Goal: Find specific page/section: Find specific page/section

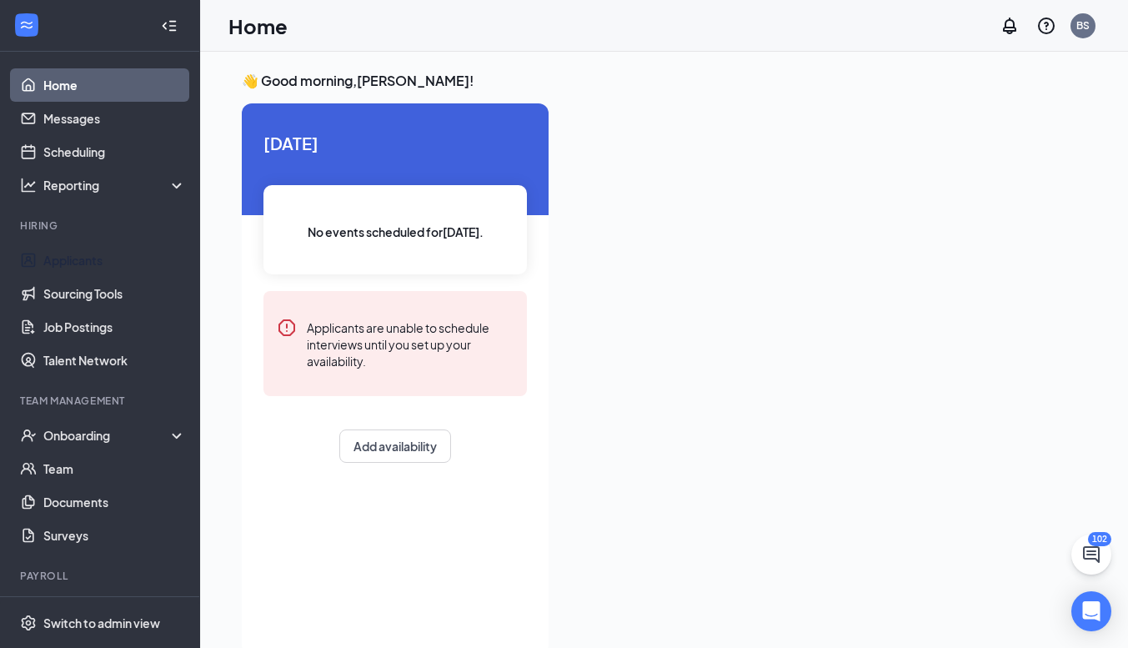
click at [79, 260] on link "Applicants" at bounding box center [114, 259] width 143 height 33
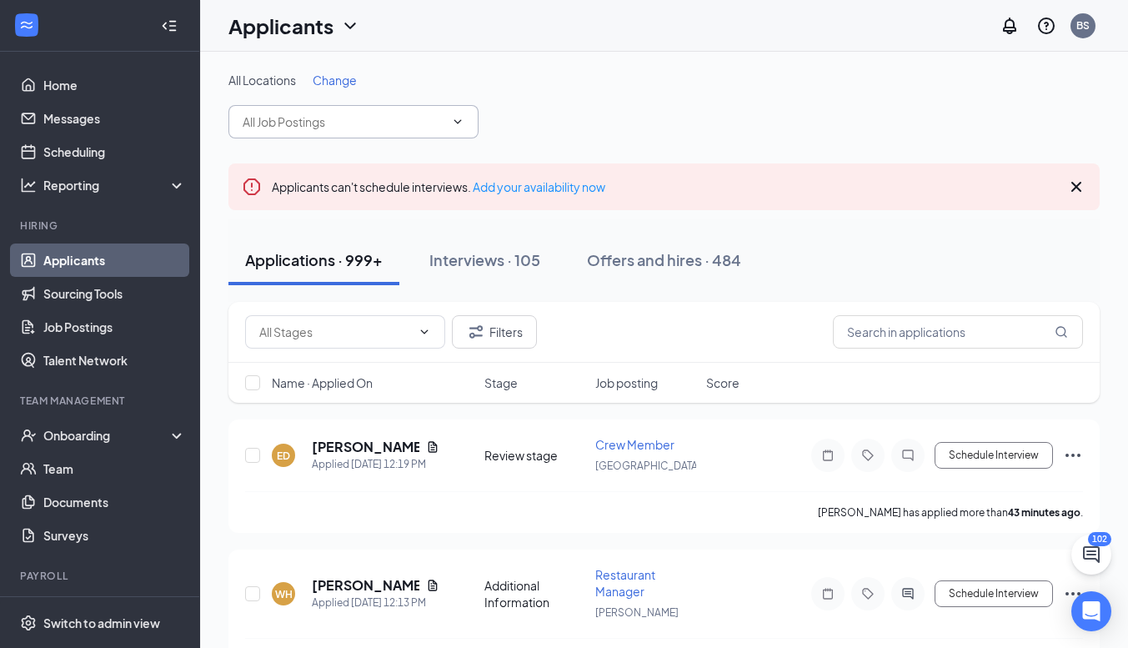
click at [340, 124] on input "text" at bounding box center [344, 122] width 202 height 18
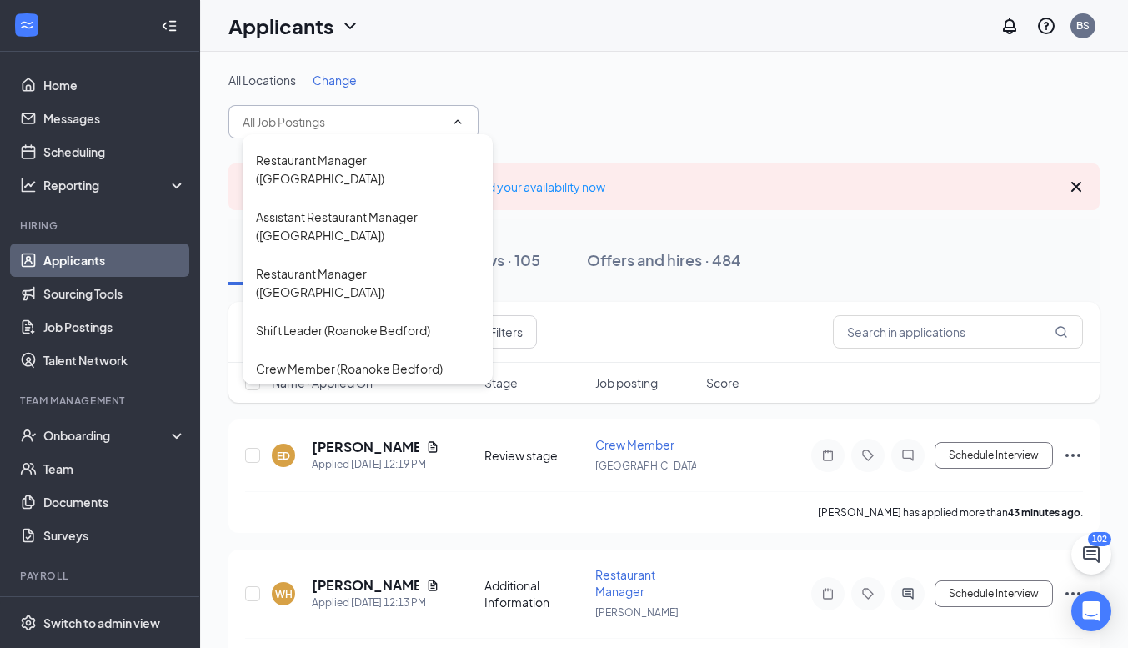
scroll to position [1165, 0]
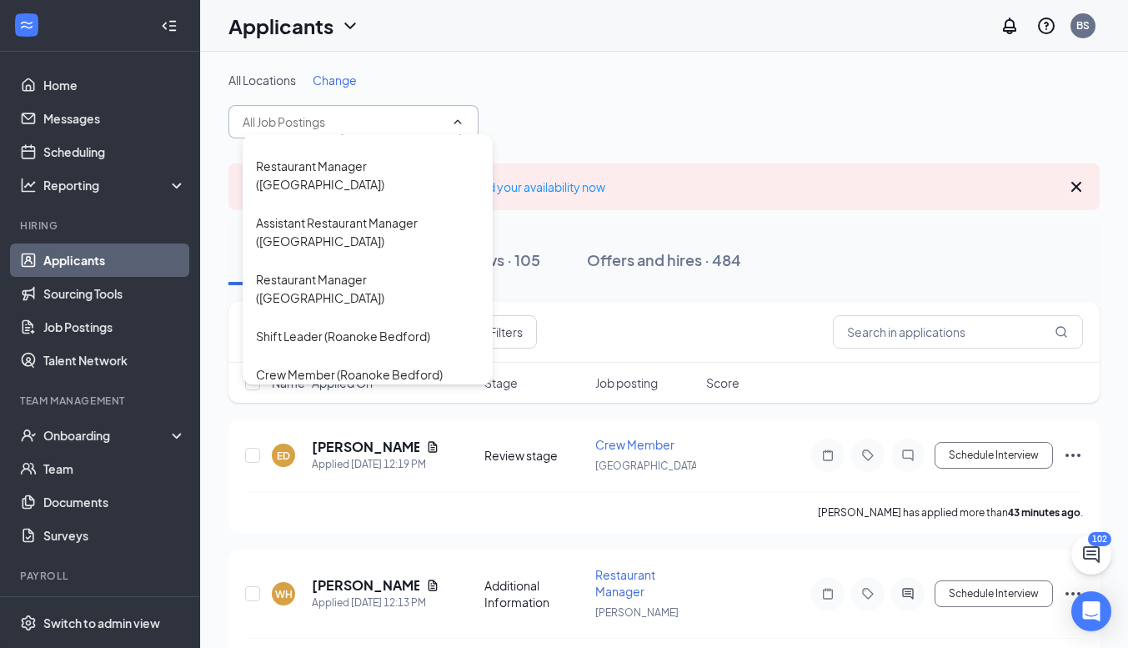
click at [396, 327] on div "Shift Leader (Roanoke Bedford)" at bounding box center [343, 336] width 174 height 18
type input "Shift Leader (Roanoke Bedford)"
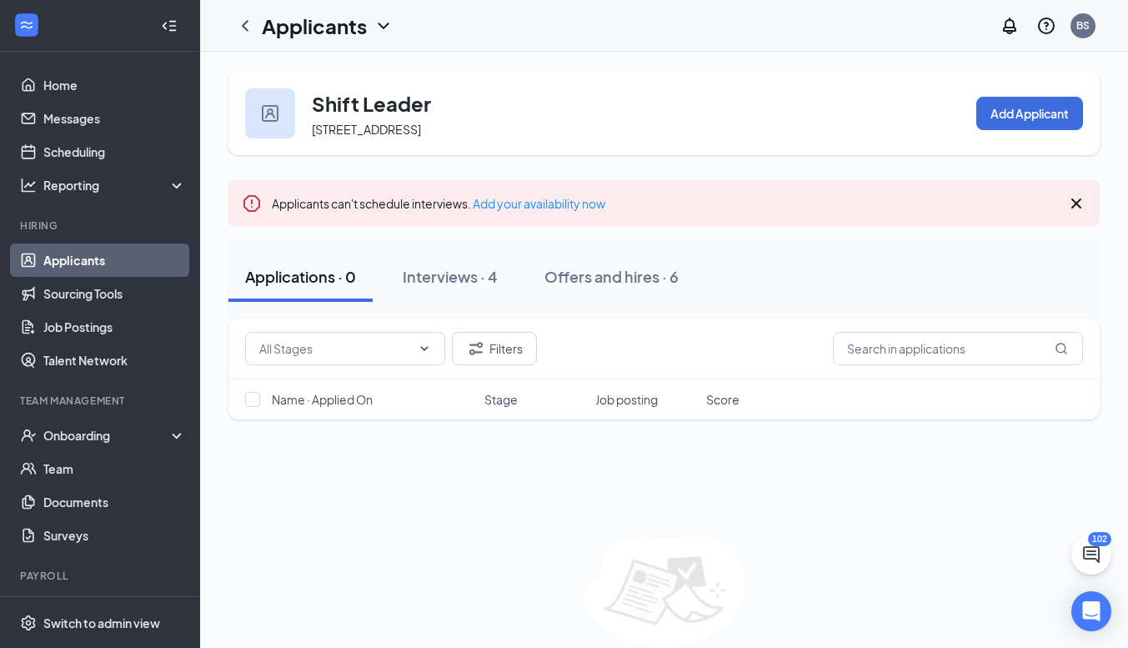
click at [470, 287] on div "Interviews · 4" at bounding box center [450, 276] width 95 height 21
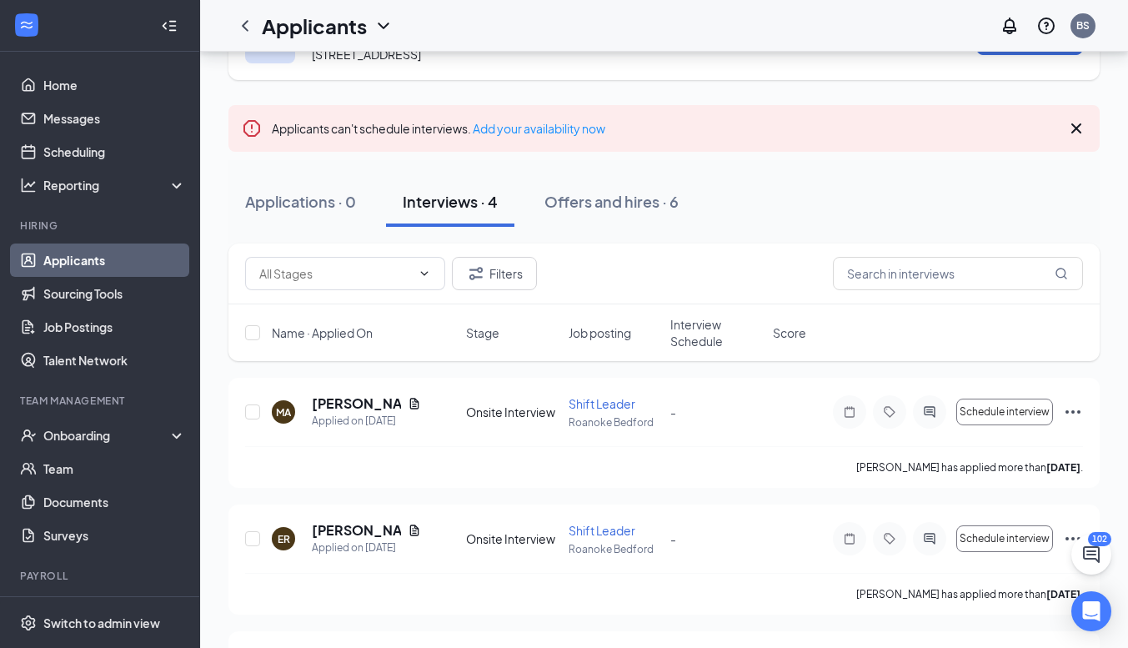
scroll to position [83, 0]
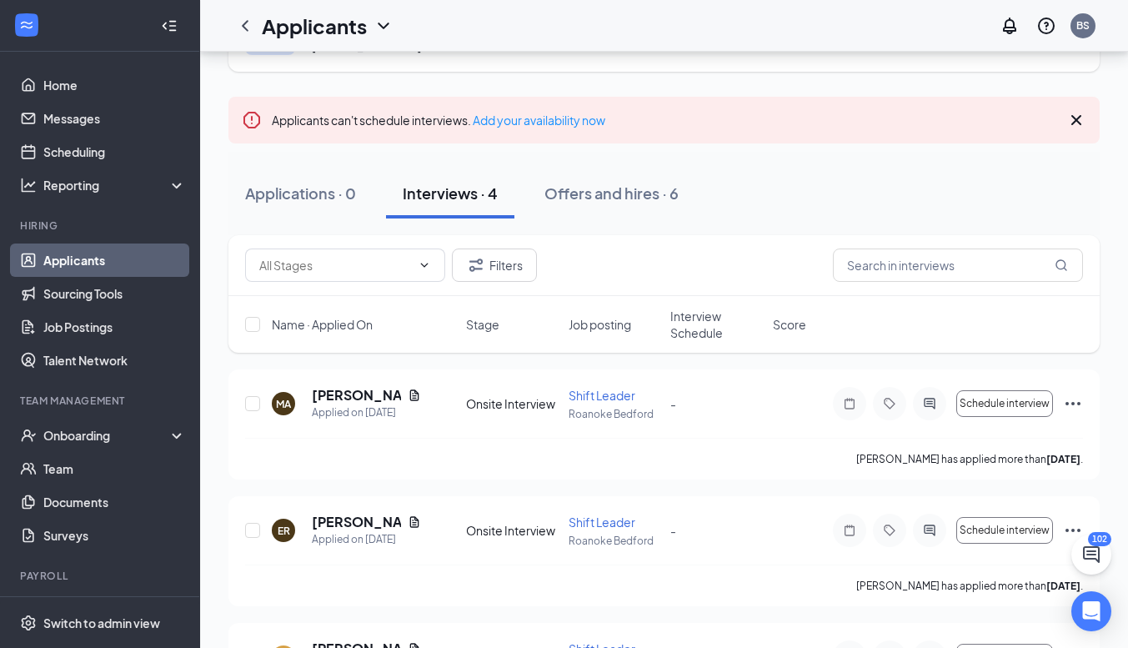
click at [606, 203] on div "Offers and hires · 6" at bounding box center [612, 193] width 134 height 21
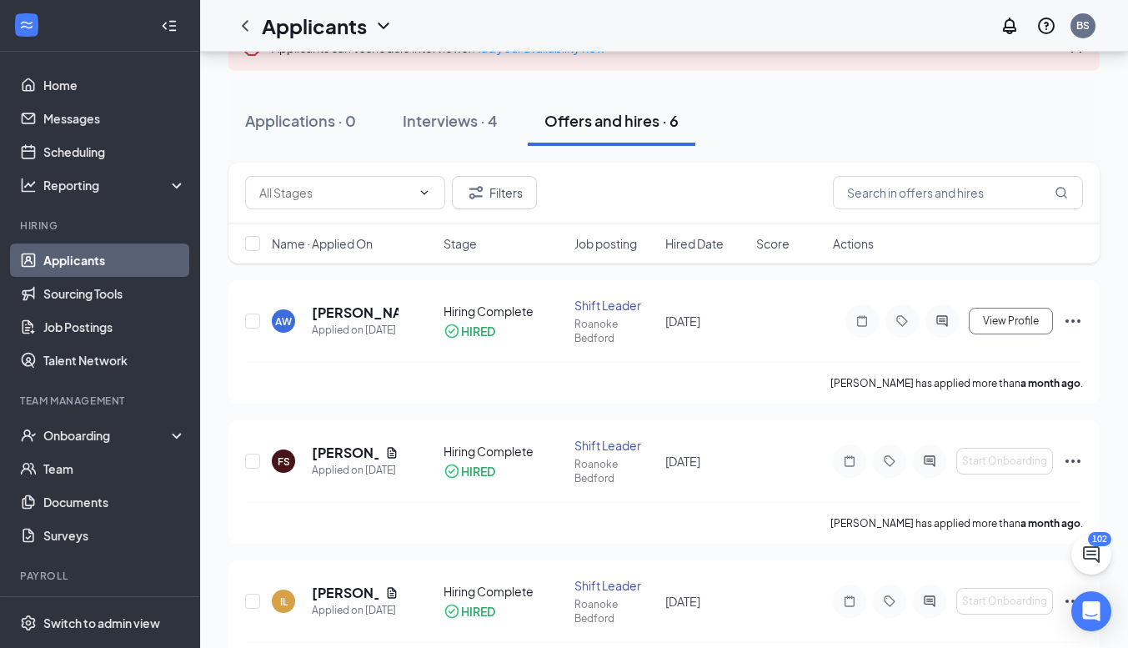
scroll to position [87, 0]
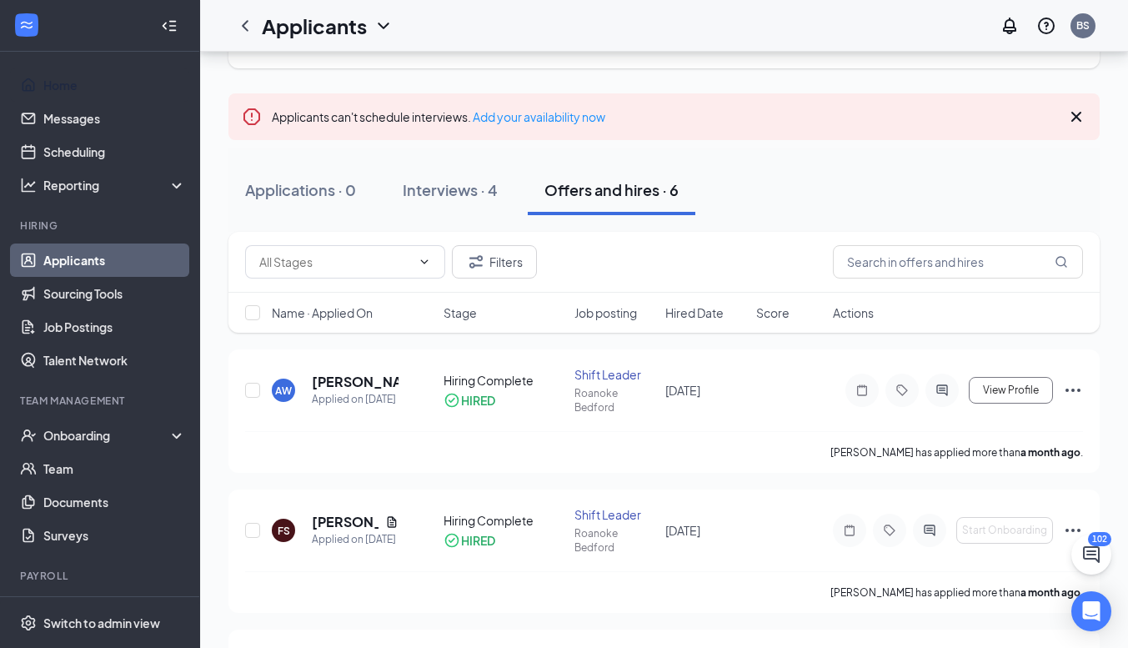
click at [72, 79] on link "Home" at bounding box center [114, 84] width 143 height 33
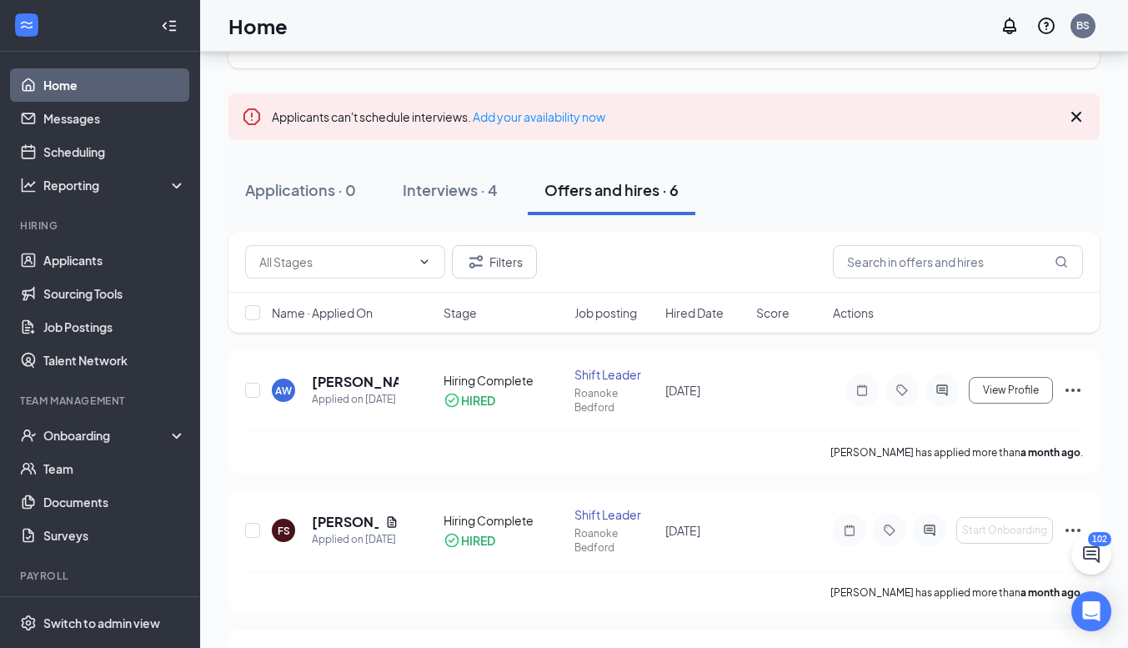
scroll to position [35, 0]
